Goal: Obtain resource: Obtain resource

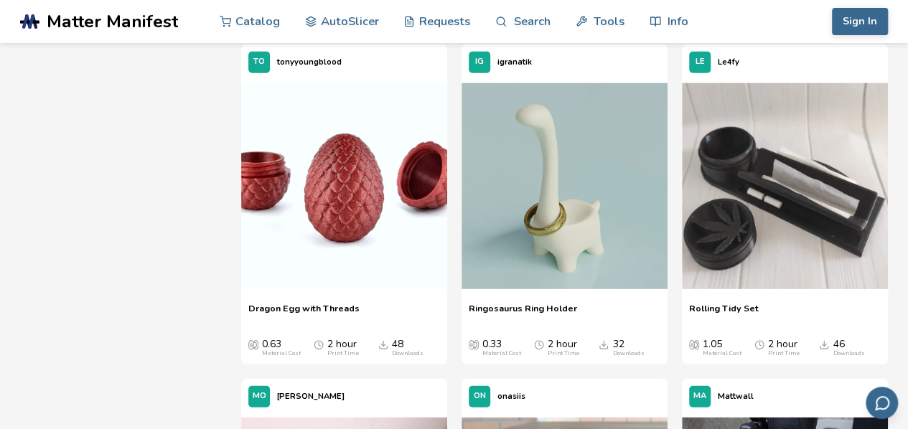
scroll to position [1828, 0]
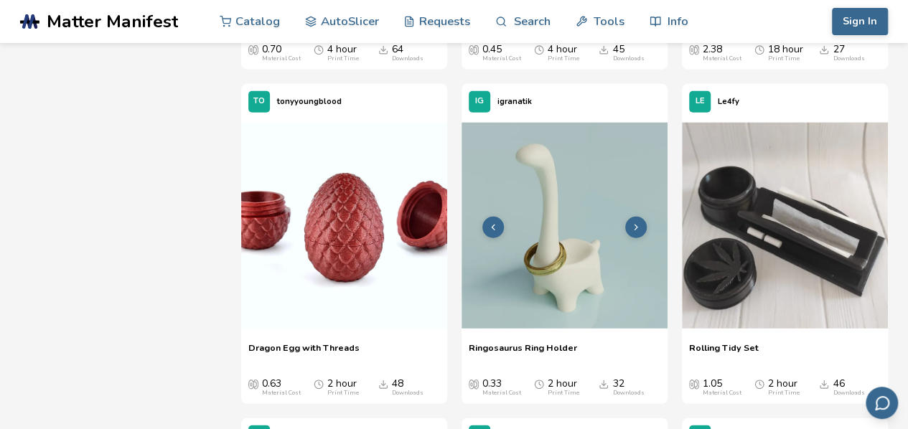
click at [584, 262] on img at bounding box center [565, 226] width 206 height 206
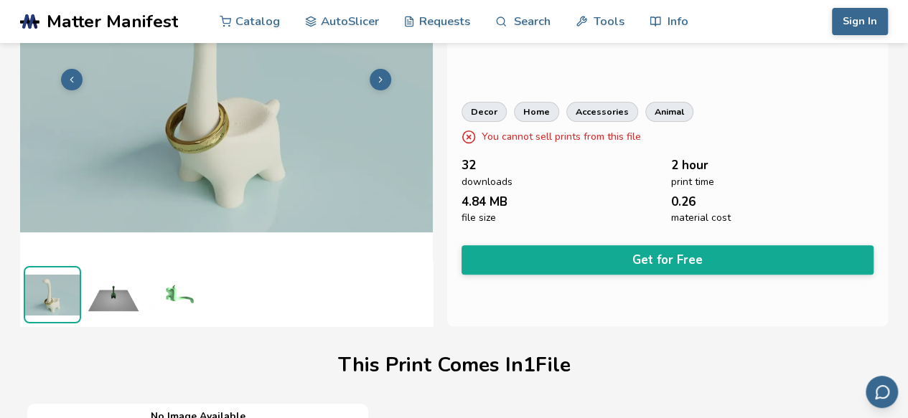
scroll to position [161, 0]
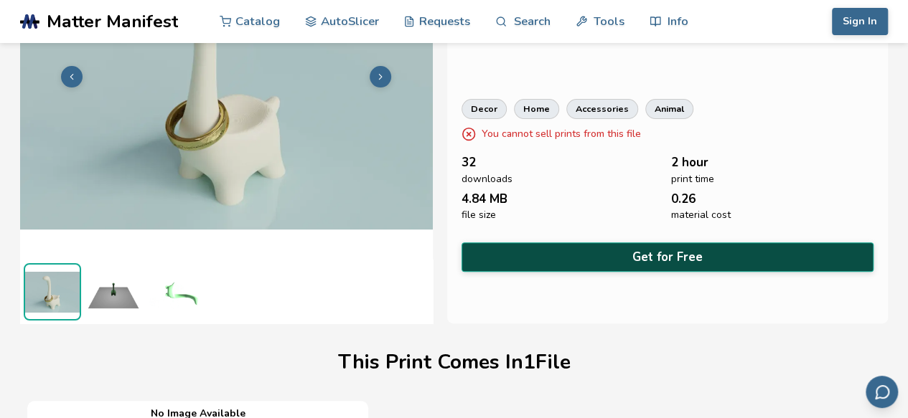
click at [627, 245] on button "Get for Free" at bounding box center [668, 257] width 413 height 29
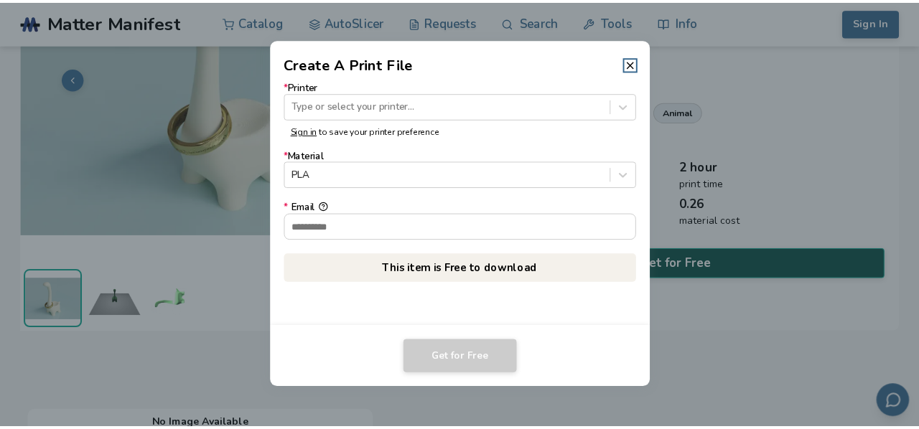
scroll to position [159, 0]
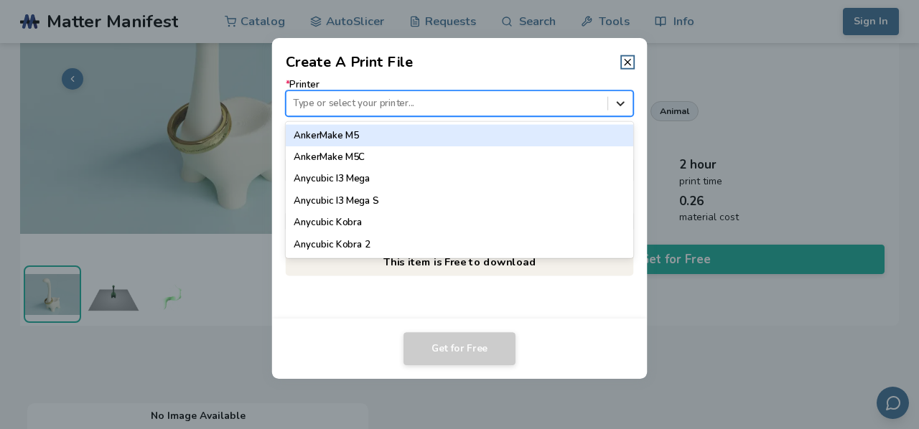
click at [629, 110] on div at bounding box center [620, 103] width 24 height 24
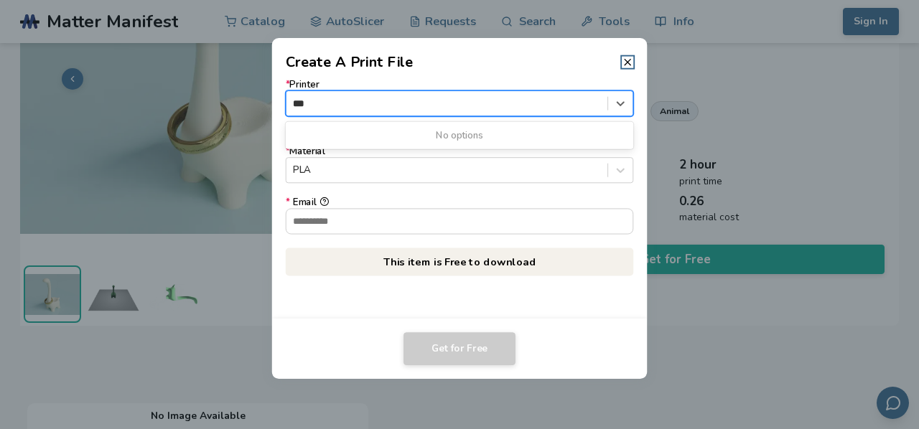
scroll to position [0, 0]
type input "*"
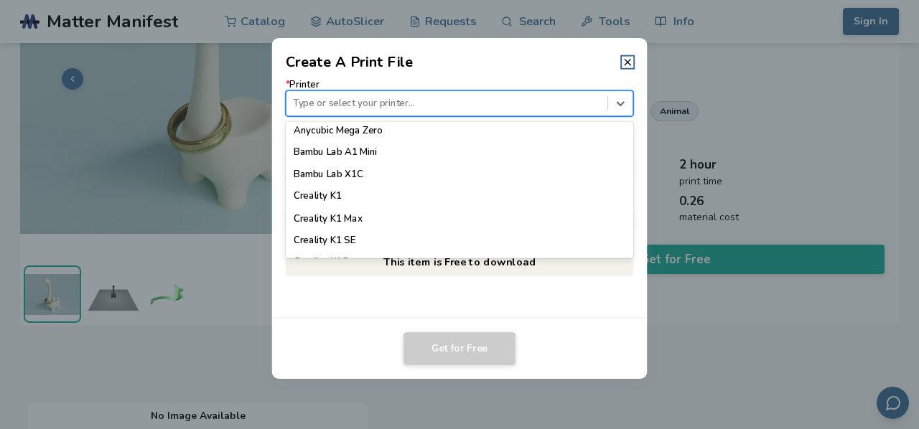
scroll to position [315, 0]
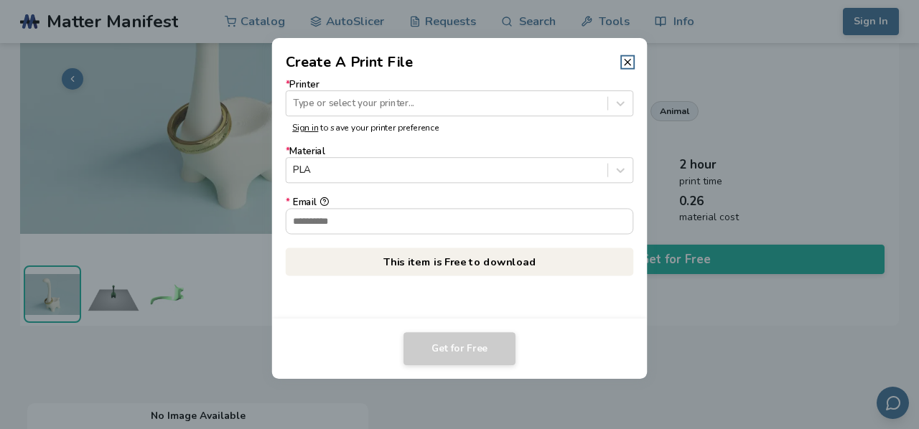
click at [356, 291] on div "* Printer Type or select your printer... Sign in to save your printer preferenc…" at bounding box center [459, 195] width 375 height 246
drag, startPoint x: 622, startPoint y: 54, endPoint x: 628, endPoint y: 62, distance: 10.8
click at [623, 55] on header "Create A Print File" at bounding box center [459, 55] width 375 height 34
click at [629, 67] on icon at bounding box center [627, 62] width 11 height 11
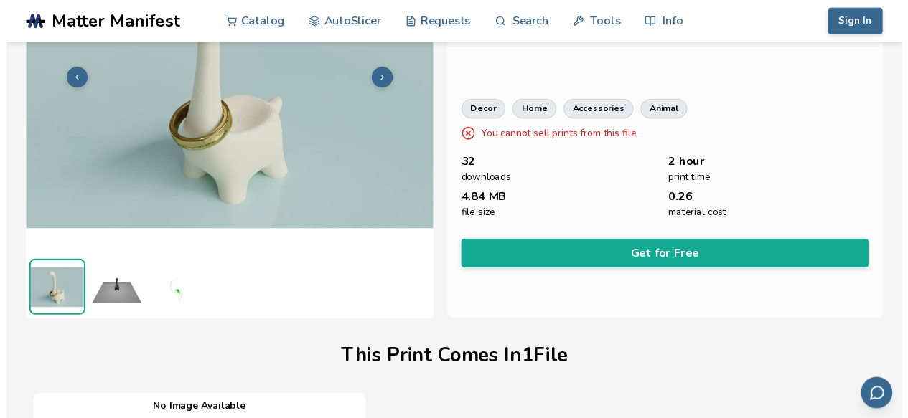
scroll to position [161, 0]
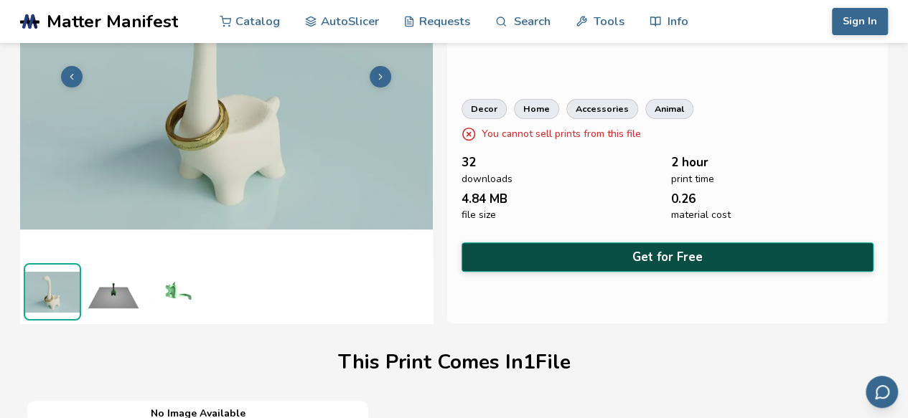
click at [547, 255] on button "Get for Free" at bounding box center [668, 257] width 413 height 29
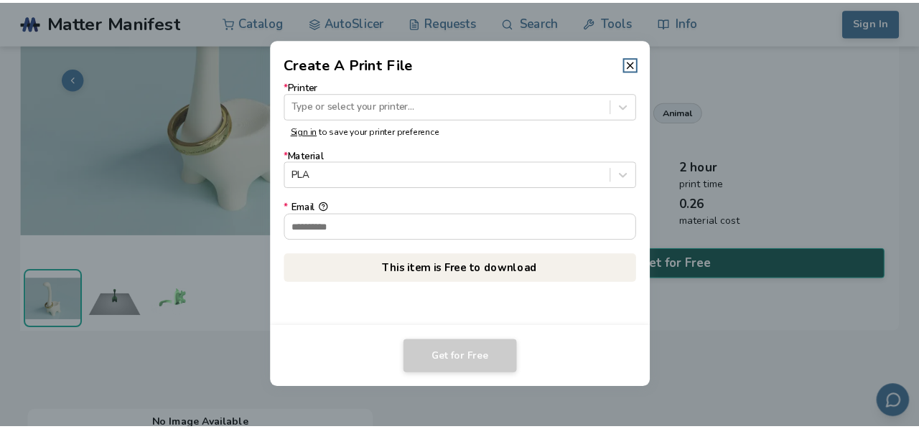
scroll to position [159, 0]
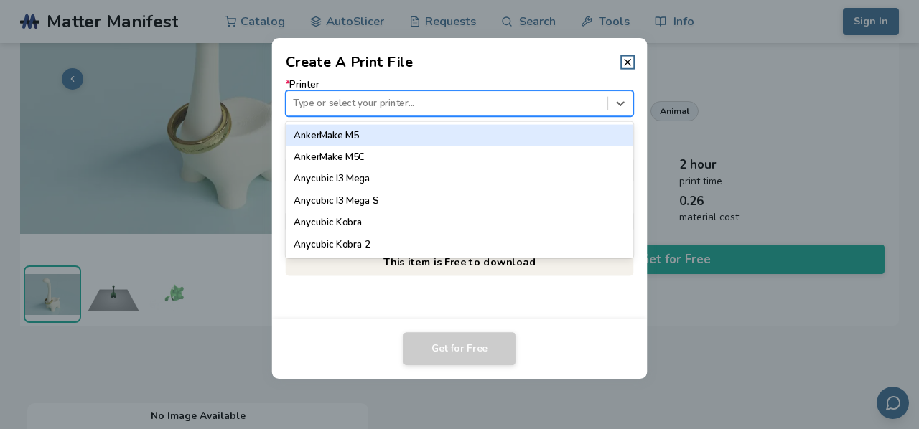
click at [406, 101] on div at bounding box center [446, 104] width 307 height 14
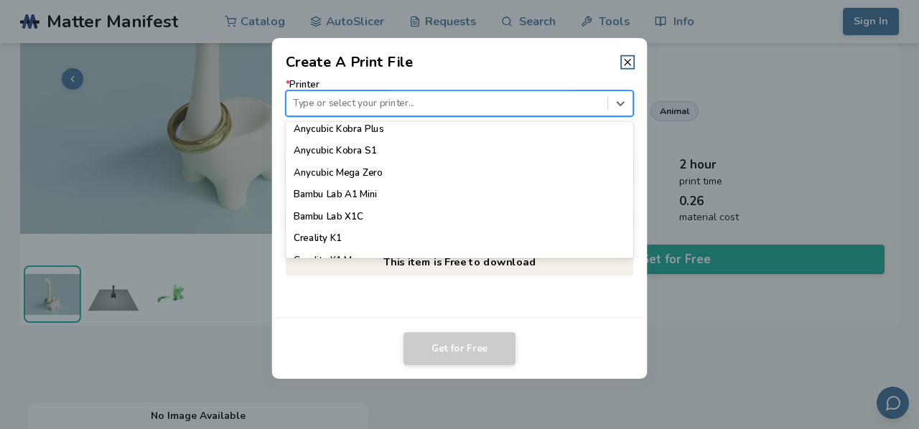
scroll to position [0, 0]
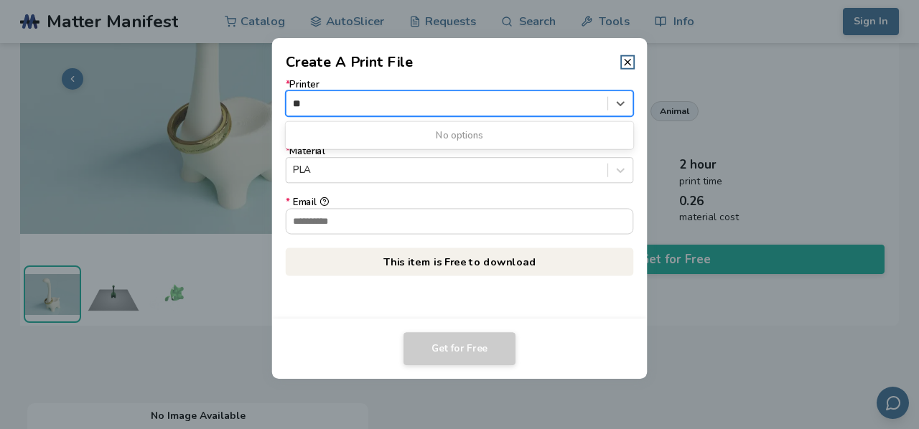
type input "*"
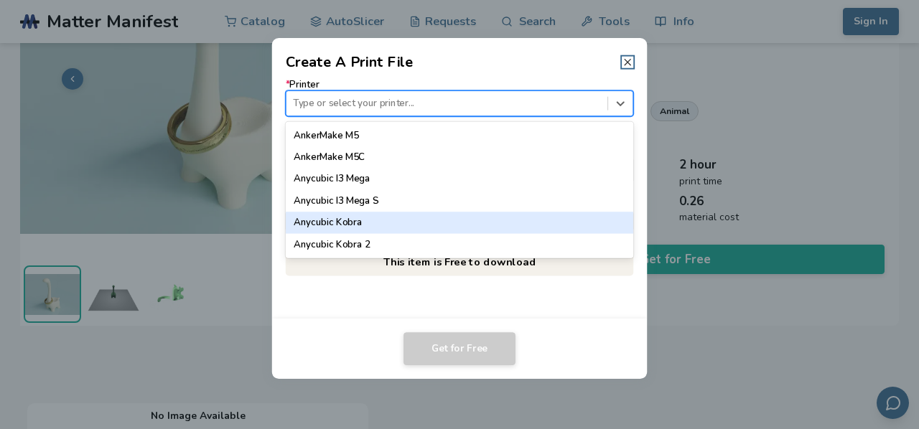
click at [632, 64] on icon at bounding box center [627, 62] width 11 height 11
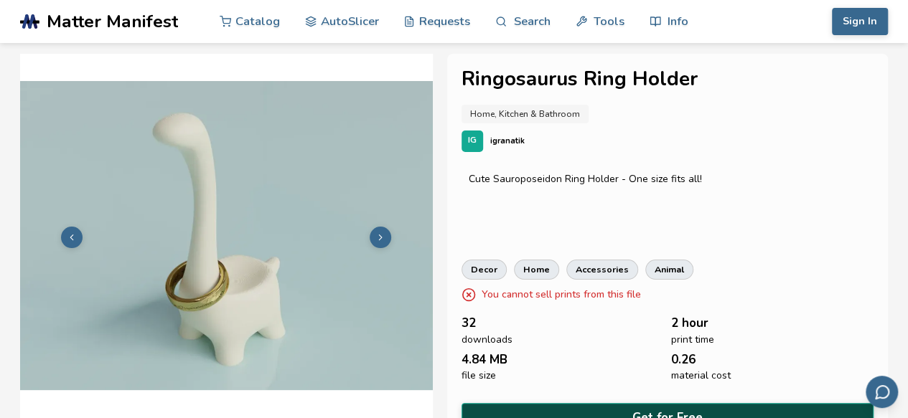
click at [655, 408] on button "Get for Free" at bounding box center [668, 417] width 413 height 29
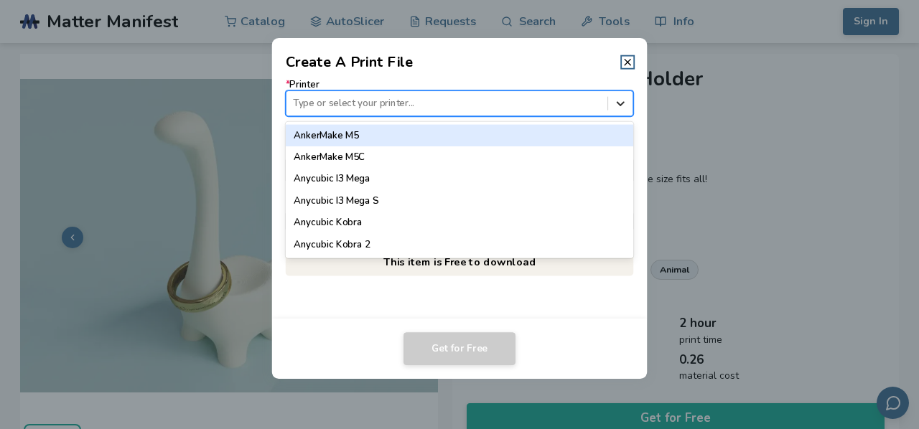
click at [614, 110] on icon at bounding box center [621, 104] width 14 height 14
click at [622, 101] on icon at bounding box center [621, 104] width 14 height 14
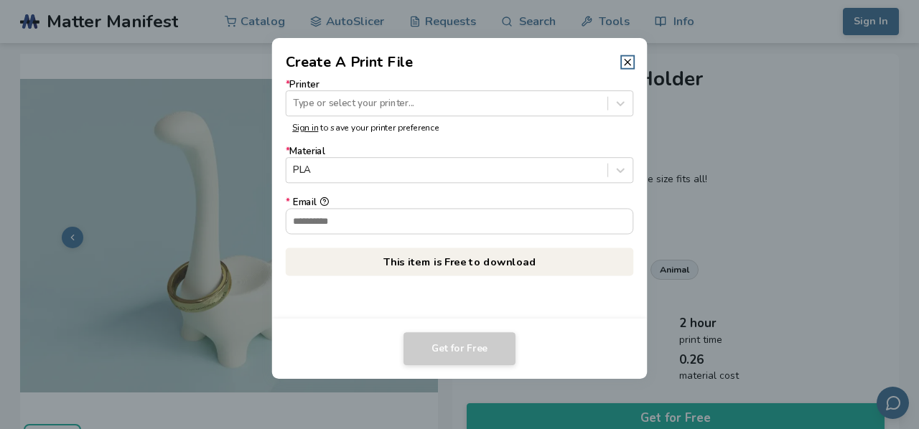
drag, startPoint x: 627, startPoint y: 62, endPoint x: 630, endPoint y: 26, distance: 36.7
click at [628, 62] on icon at bounding box center [627, 62] width 11 height 11
